Goal: Find specific page/section: Find specific page/section

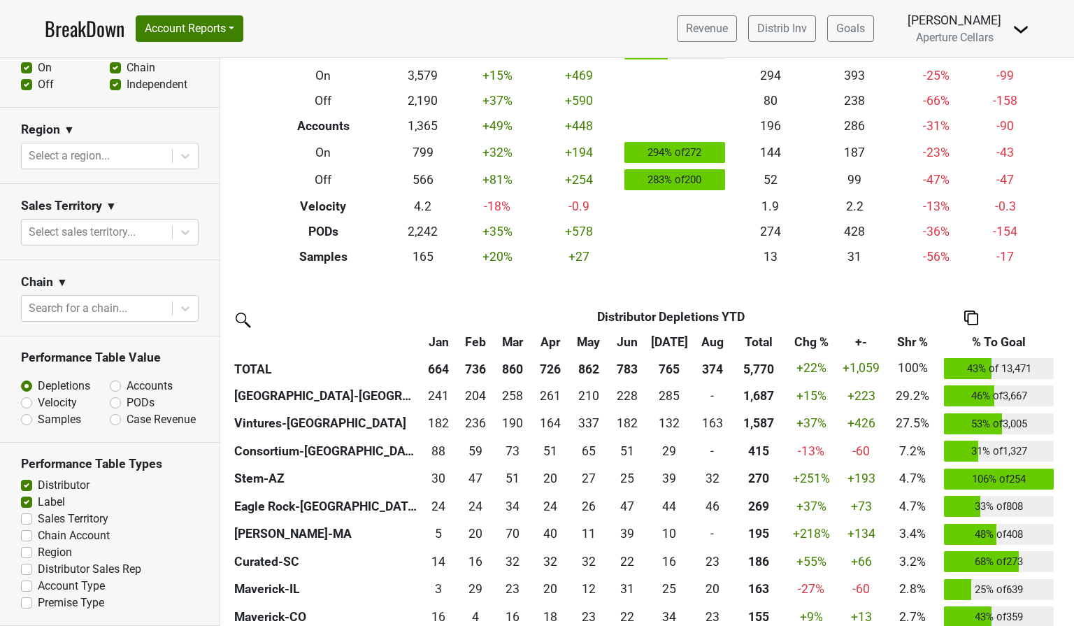
scroll to position [168, 0]
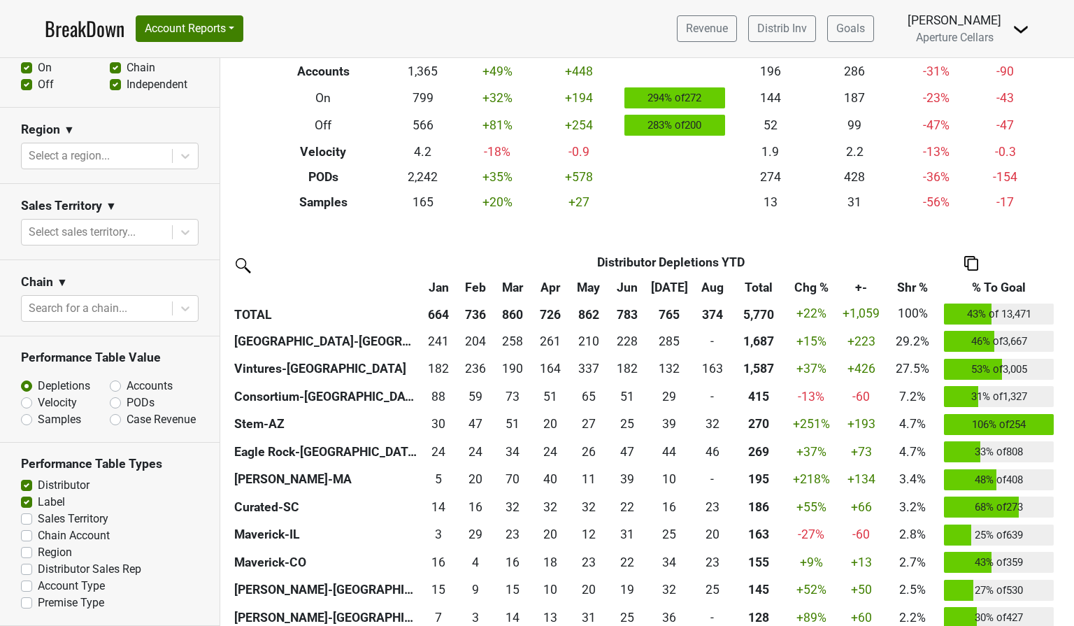
drag, startPoint x: 783, startPoint y: 316, endPoint x: 824, endPoint y: 312, distance: 40.8
click at [824, 312] on td "+22%" at bounding box center [811, 314] width 52 height 28
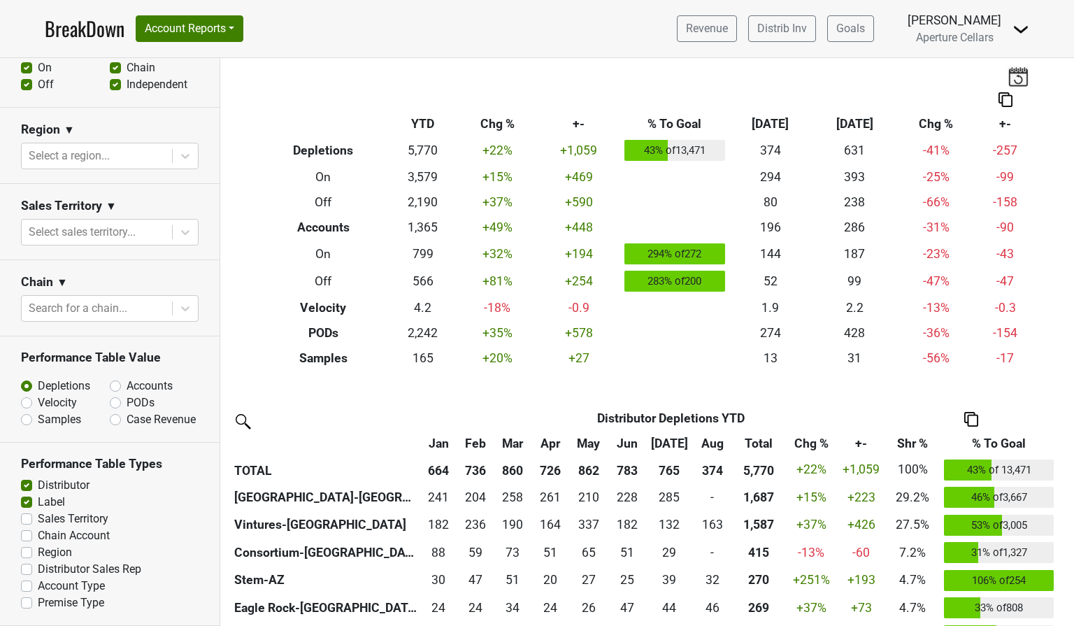
scroll to position [0, 0]
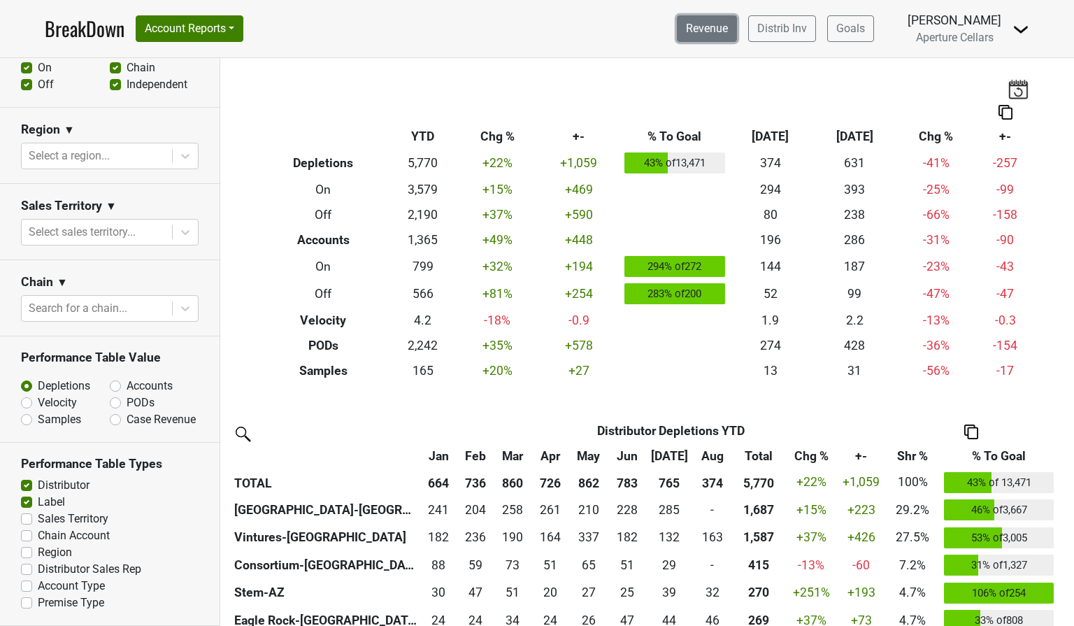
click at [715, 29] on link "Revenue" at bounding box center [707, 28] width 60 height 27
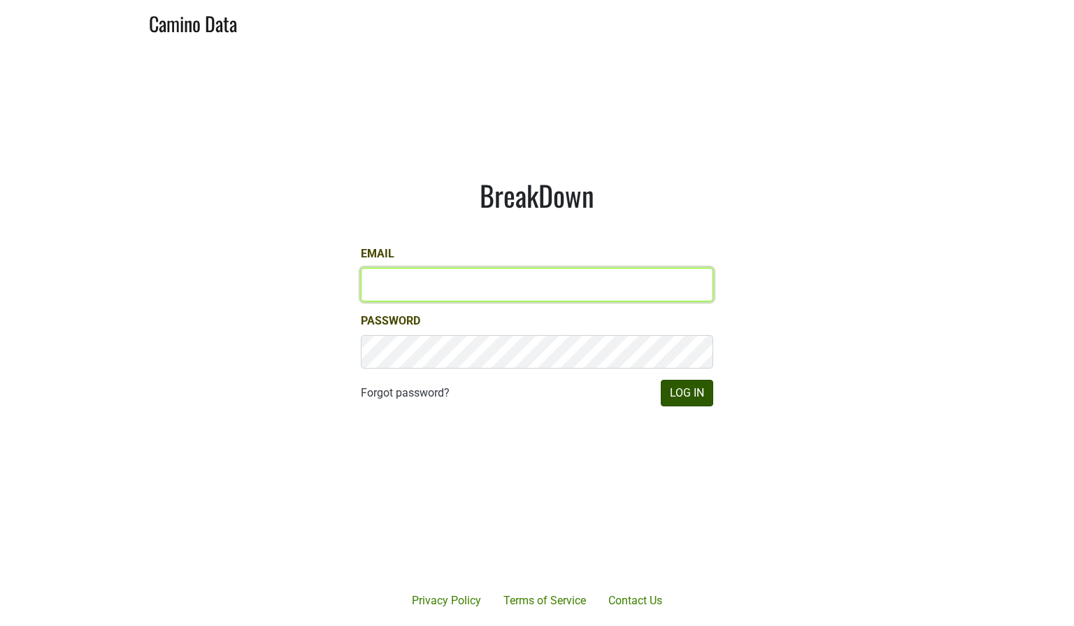
type input "lauren@aperture-cellars.com"
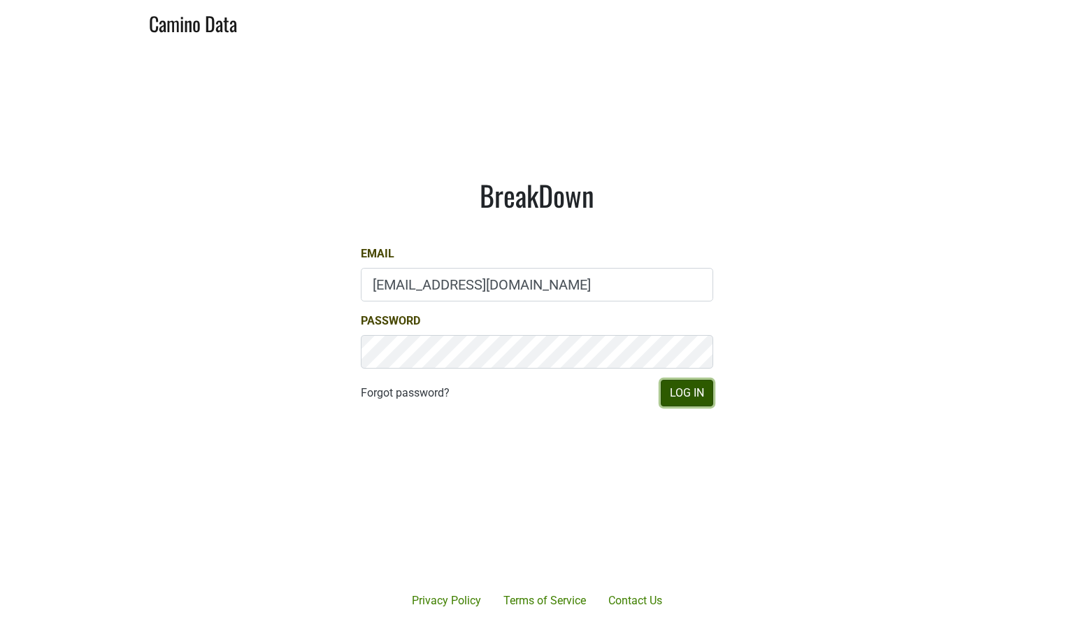
click at [685, 394] on button "Log In" at bounding box center [687, 393] width 52 height 27
